Goal: Information Seeking & Learning: Learn about a topic

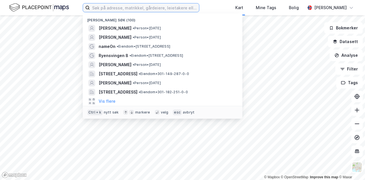
click at [126, 7] on input at bounding box center [144, 7] width 109 height 9
paste input "Corporate Communications AS"
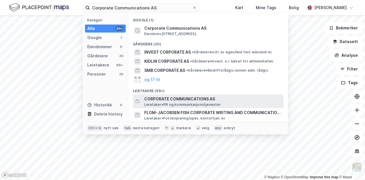
click at [167, 102] on span "Leietaker • PR og kommunikasjonstjenester" at bounding box center [182, 104] width 77 height 5
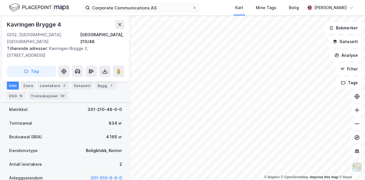
scroll to position [123, 0]
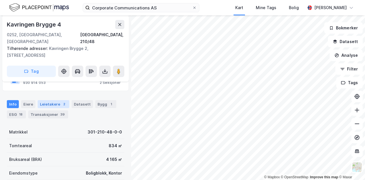
click at [52, 100] on div "Leietakere 2" at bounding box center [54, 104] width 32 height 8
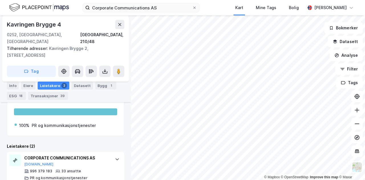
scroll to position [207, 0]
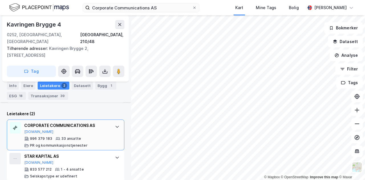
click at [115, 126] on icon at bounding box center [116, 127] width 3 height 2
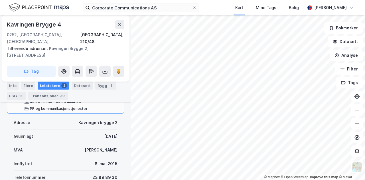
scroll to position [252, 0]
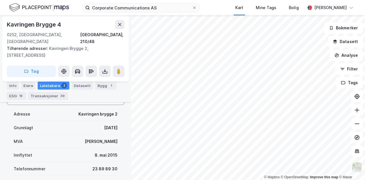
click at [223, 6] on div "Corporate Communications AS Kart Mine Tags Bolig [PERSON_NAME]" at bounding box center [182, 7] width 365 height 15
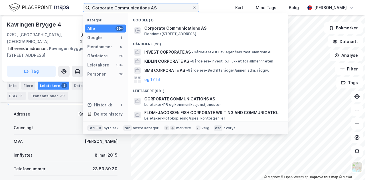
click at [163, 7] on input "Corporate Communications AS" at bounding box center [141, 7] width 102 height 9
drag, startPoint x: 163, startPoint y: 7, endPoint x: 93, endPoint y: 8, distance: 69.5
click at [93, 8] on input "Corporate Communications AS" at bounding box center [141, 7] width 102 height 9
paste input "[STREET_ADDRESS]"
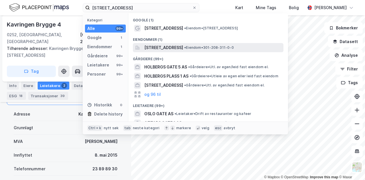
click at [175, 49] on span "[STREET_ADDRESS]" at bounding box center [163, 47] width 39 height 7
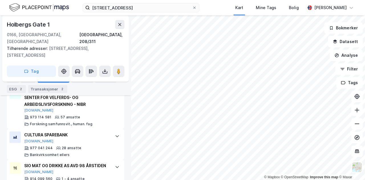
scroll to position [292, 0]
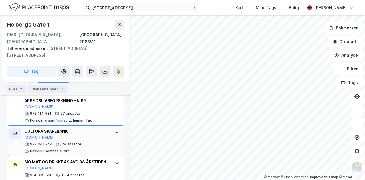
click at [115, 130] on icon at bounding box center [117, 132] width 5 height 5
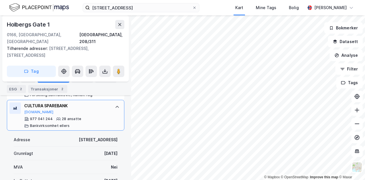
scroll to position [329, 0]
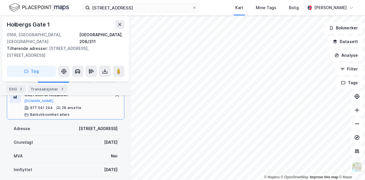
click at [217, 10] on div "[STREET_ADDRESS] Kart Mine Tags Bolig [PERSON_NAME]" at bounding box center [182, 7] width 365 height 15
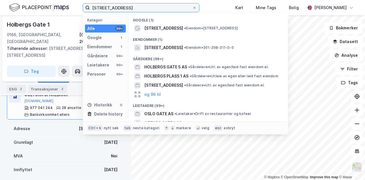
drag, startPoint x: 159, startPoint y: 5, endPoint x: 63, endPoint y: 3, distance: 96.0
click at [63, 3] on div "[STREET_ADDRESS] Kategori Alle 99+ Google 1 Eiendommer 1 Gårdeiere 99+ Leietake…" at bounding box center [182, 7] width 365 height 15
paste input "[STREET_ADDRESS]"
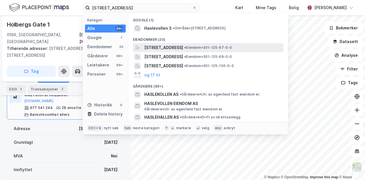
click at [183, 48] on span "[STREET_ADDRESS]" at bounding box center [163, 47] width 39 height 7
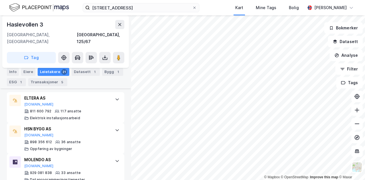
scroll to position [183, 0]
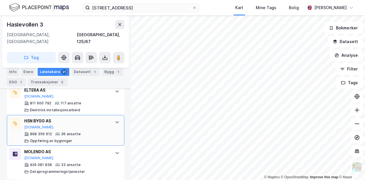
click at [115, 120] on icon at bounding box center [117, 122] width 5 height 5
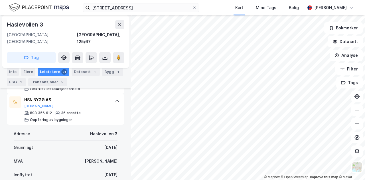
scroll to position [179, 0]
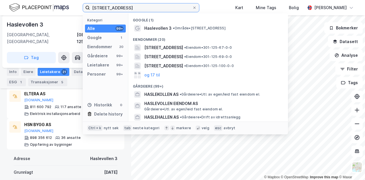
drag, startPoint x: 172, startPoint y: 8, endPoint x: 56, endPoint y: 7, distance: 116.0
click at [56, 7] on div "[STREET_ADDRESS] Kategori Alle 99+ Google 1 Eiendommer 20 Gårdeiere 99+ Leietak…" at bounding box center [182, 7] width 365 height 15
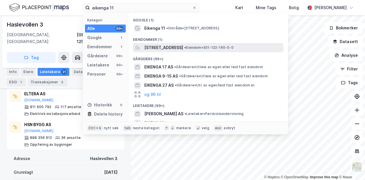
click at [183, 48] on span "[STREET_ADDRESS]" at bounding box center [163, 47] width 39 height 7
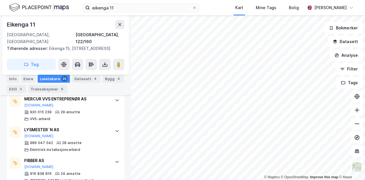
scroll to position [226, 0]
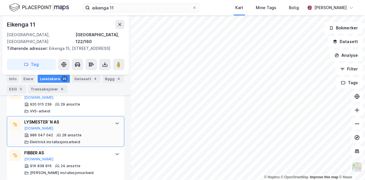
click at [115, 121] on icon at bounding box center [117, 123] width 5 height 5
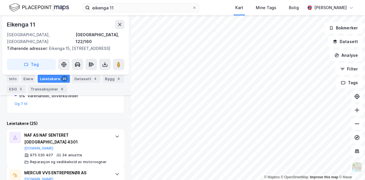
scroll to position [230, 0]
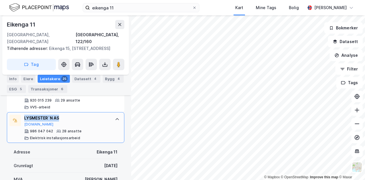
drag, startPoint x: 66, startPoint y: 100, endPoint x: 25, endPoint y: 99, distance: 41.6
click at [25, 112] on div "LYSMESTER`N AS [DOMAIN_NAME] 986 047 042 28 ansatte Elektrisk installasjonsarbe…" at bounding box center [65, 127] width 117 height 31
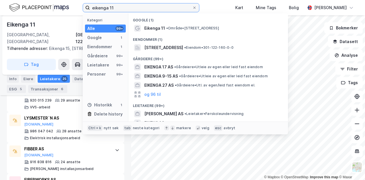
drag, startPoint x: 123, startPoint y: 9, endPoint x: 58, endPoint y: 9, distance: 64.4
click at [58, 9] on div "eikenga 11 Kategori Alle 99+ Google 1 Eiendommer 1 Gårdeiere 99+ Leietakere 99+…" at bounding box center [182, 7] width 365 height 15
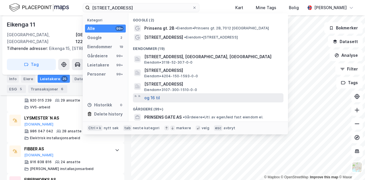
click at [158, 98] on button "og 16 til" at bounding box center [152, 97] width 16 height 7
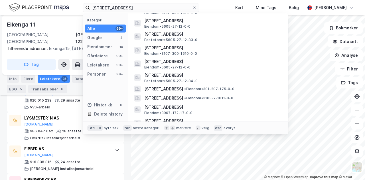
scroll to position [85, 0]
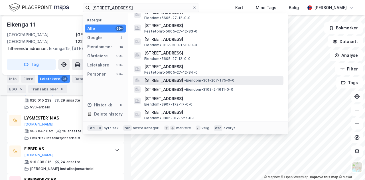
click at [161, 82] on span "[STREET_ADDRESS]" at bounding box center [163, 80] width 39 height 7
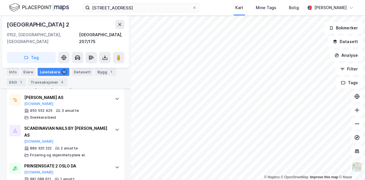
scroll to position [488, 0]
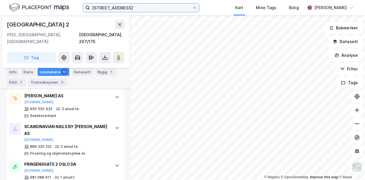
click at [130, 5] on input "[STREET_ADDRESS]" at bounding box center [141, 7] width 102 height 9
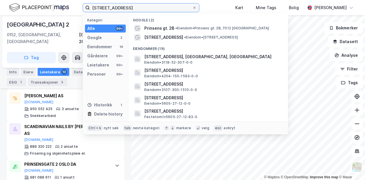
drag, startPoint x: 130, startPoint y: 5, endPoint x: 79, endPoint y: 5, distance: 51.3
click at [79, 5] on div "[STREET_ADDRESS] Kategori Alle 99+ Google 2 Eiendommer 19 Gårdeiere 99+ Leietak…" at bounding box center [182, 7] width 365 height 15
paste input "[STREET_ADDRESS]"
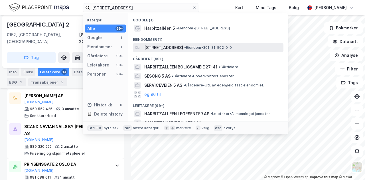
click at [176, 48] on span "[STREET_ADDRESS]" at bounding box center [163, 47] width 39 height 7
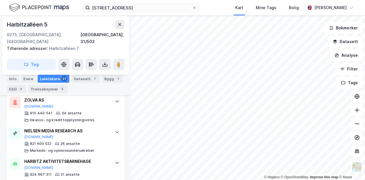
scroll to position [445, 0]
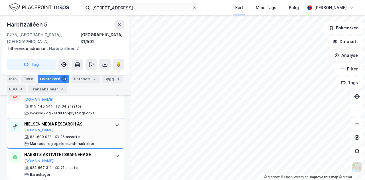
click at [115, 124] on icon at bounding box center [116, 125] width 3 height 2
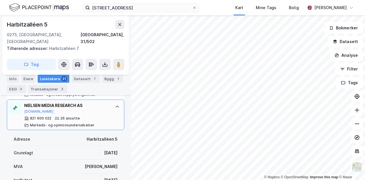
scroll to position [456, 0]
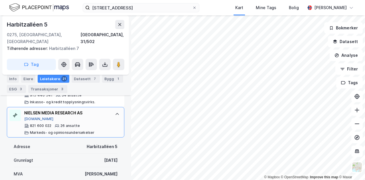
click at [36, 117] on button "[DOMAIN_NAME]" at bounding box center [38, 119] width 29 height 5
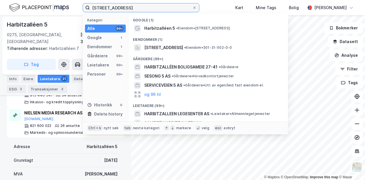
drag, startPoint x: 151, startPoint y: 6, endPoint x: 78, endPoint y: 5, distance: 73.5
click at [78, 5] on div "Harbitzalléen 5, 0275 [GEOGRAPHIC_DATA] Kategori Alle 99+ Google 1 Eiendommer 1…" at bounding box center [182, 7] width 365 height 15
paste input "Wergelandsveien 7, 0167"
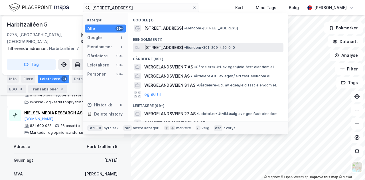
click at [183, 50] on span "[STREET_ADDRESS]" at bounding box center [163, 47] width 39 height 7
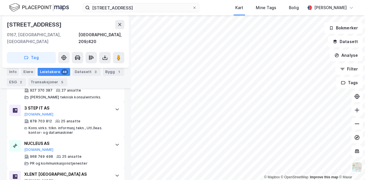
scroll to position [376, 0]
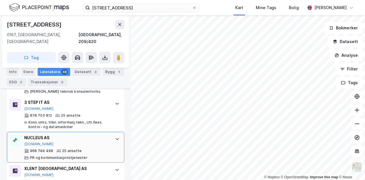
click at [113, 134] on div at bounding box center [117, 138] width 9 height 9
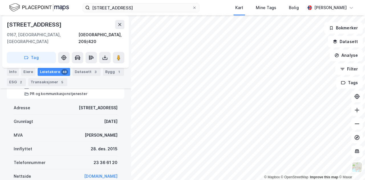
scroll to position [447, 0]
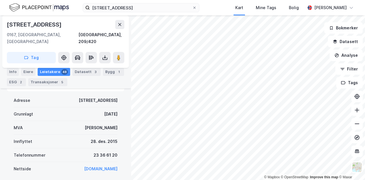
click at [217, 7] on div "[STREET_ADDRESS] Kart Mine Tags Bolig [PERSON_NAME]" at bounding box center [182, 7] width 365 height 15
click at [211, 5] on div "[STREET_ADDRESS] Kart Mine Tags Bolig [PERSON_NAME]" at bounding box center [182, 7] width 365 height 15
click at [222, 11] on div "[STREET_ADDRESS] Kart Mine Tags Bolig [PERSON_NAME]" at bounding box center [182, 7] width 365 height 15
click at [224, 5] on div "[STREET_ADDRESS] Kart Mine Tags Bolig [PERSON_NAME]" at bounding box center [182, 7] width 365 height 15
click at [223, 14] on div "[STREET_ADDRESS] Kart Mine Tags Bolig [PERSON_NAME]" at bounding box center [182, 7] width 365 height 15
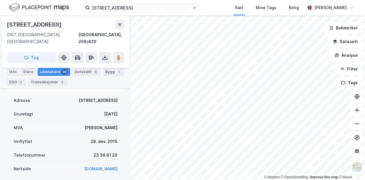
click at [222, 8] on div "[STREET_ADDRESS] Kart Mine Tags Bolig [PERSON_NAME]" at bounding box center [182, 7] width 365 height 15
click at [222, 3] on div "[STREET_ADDRESS] Kart Mine Tags Bolig [PERSON_NAME]" at bounding box center [182, 7] width 365 height 15
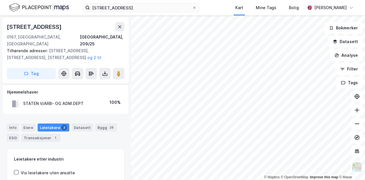
scroll to position [71, 0]
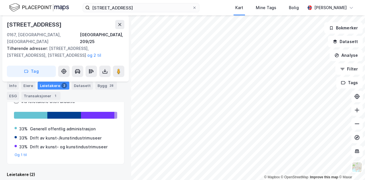
click at [227, 5] on div "[STREET_ADDRESS] Kart Mine Tags Bolig [PERSON_NAME]" at bounding box center [182, 7] width 365 height 15
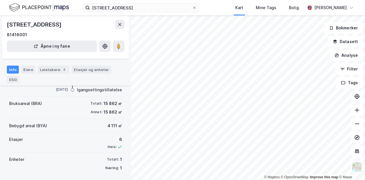
scroll to position [67, 0]
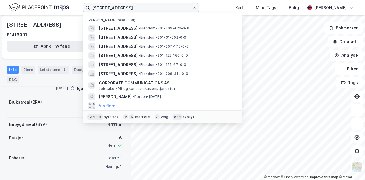
drag, startPoint x: 160, startPoint y: 7, endPoint x: 81, endPoint y: 6, distance: 79.2
click at [81, 6] on div "[STREET_ADDRESS] Nylige søk (100) [STREET_ADDRESS] • Eiendom • 301-209-420-0-0 …" at bounding box center [182, 7] width 365 height 15
paste input "2"
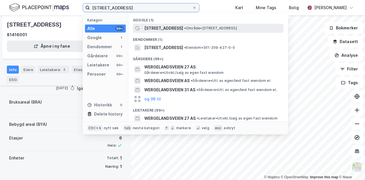
type input "[STREET_ADDRESS]"
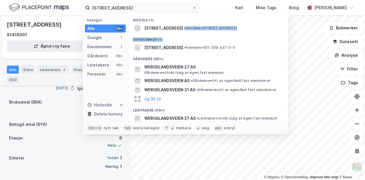
drag, startPoint x: 180, startPoint y: 30, endPoint x: 181, endPoint y: 36, distance: 5.4
click at [181, 36] on div "Google (1) [STREET_ADDRESS] • Område • [STREET_ADDRESS] Eiendommer (1) [STREET_…" at bounding box center [208, 67] width 160 height 108
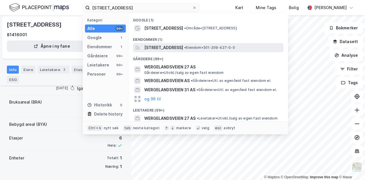
click at [181, 47] on span "[STREET_ADDRESS]" at bounding box center [163, 47] width 39 height 7
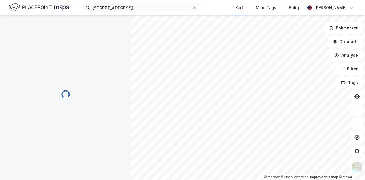
scroll to position [67, 0]
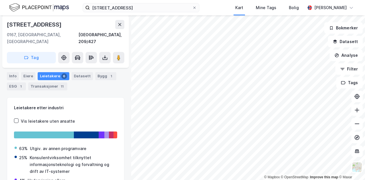
click at [214, 5] on div "[STREET_ADDRESS] Kart Mine Tags Bolig [PERSON_NAME]" at bounding box center [182, 7] width 365 height 15
click at [213, 5] on div "[STREET_ADDRESS] Kart Mine Tags Bolig [PERSON_NAME]" at bounding box center [182, 7] width 365 height 15
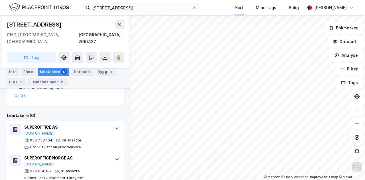
scroll to position [164, 0]
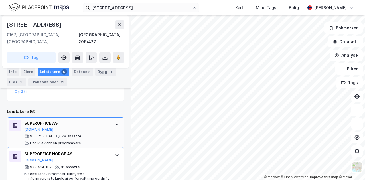
click at [113, 120] on div at bounding box center [117, 124] width 9 height 9
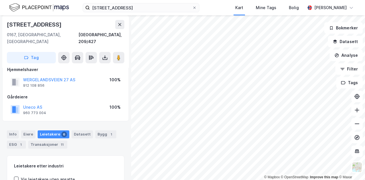
scroll to position [0, 0]
